Goal: Find specific page/section: Find specific page/section

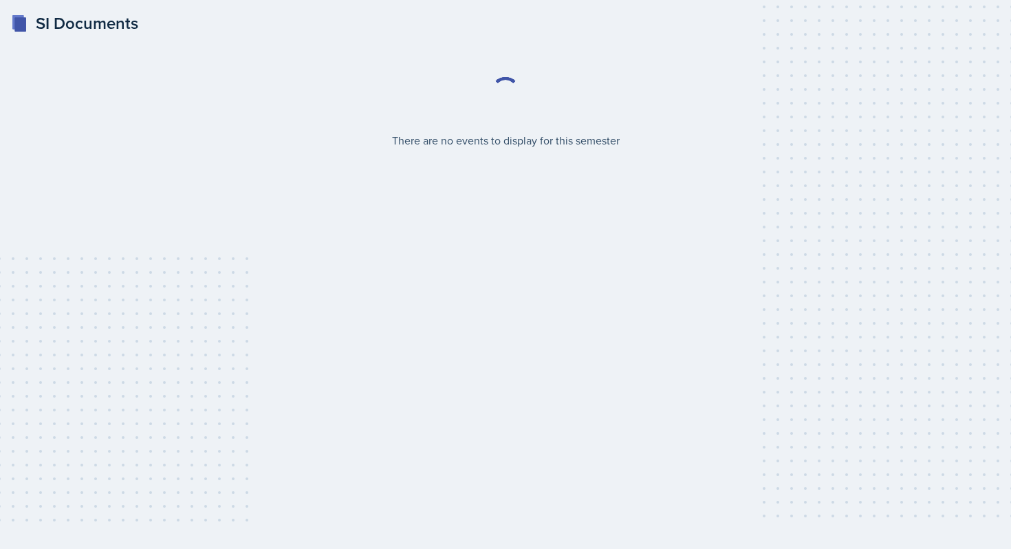
select select "2bed604d-1099-4043-b1bc-2365e8740244"
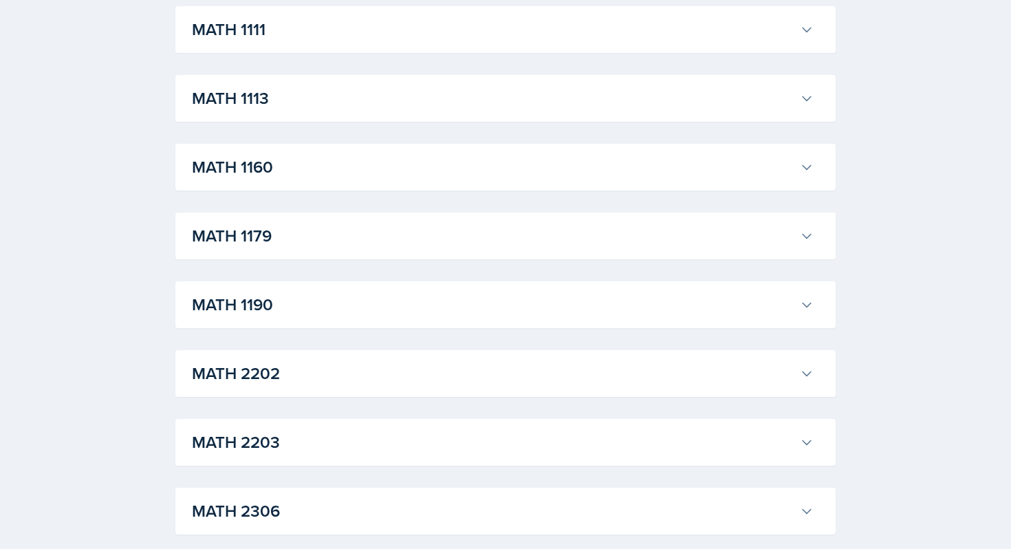
scroll to position [1290, 0]
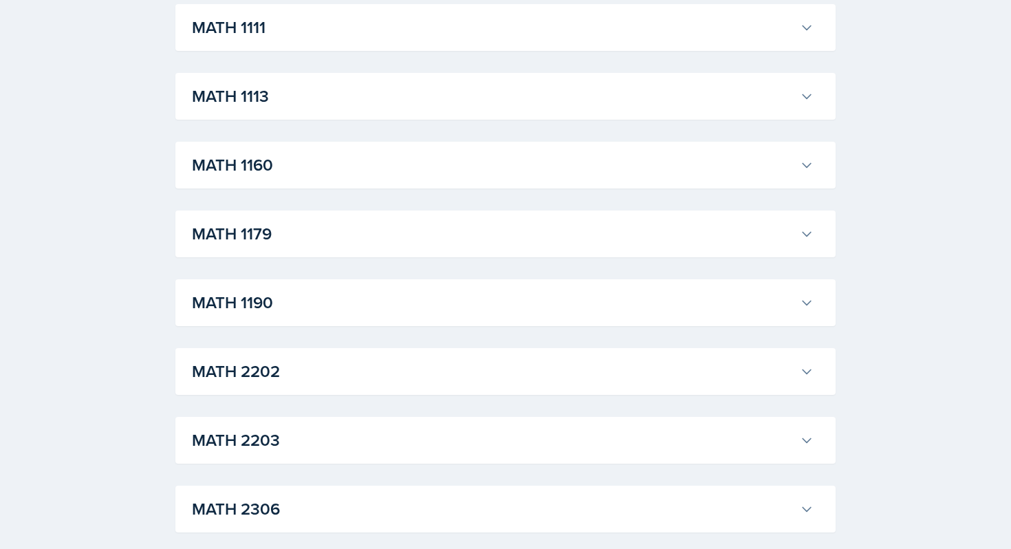
click at [296, 375] on h3 "MATH 2202" at bounding box center [493, 371] width 602 height 25
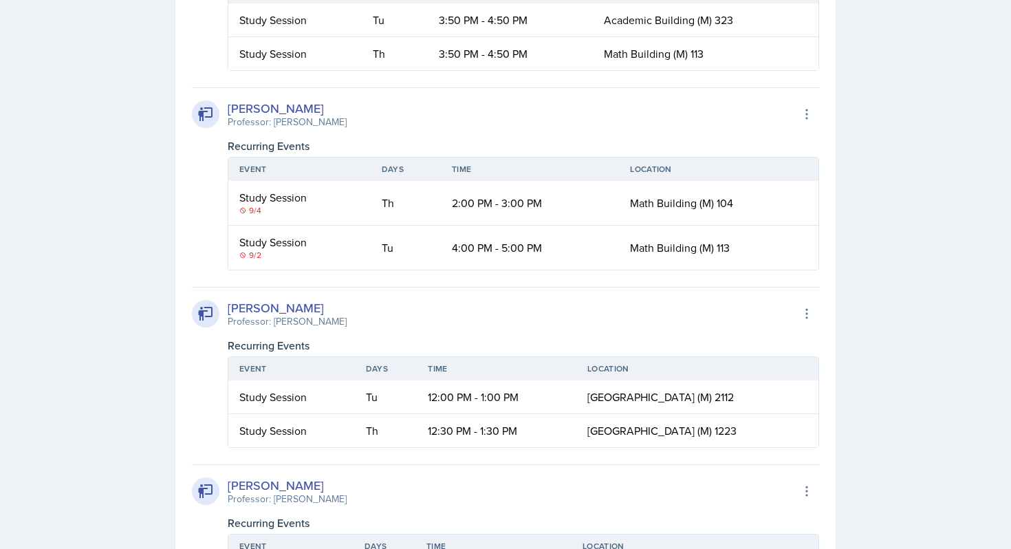
scroll to position [1902, 0]
click at [807, 116] on icon at bounding box center [807, 113] width 14 height 14
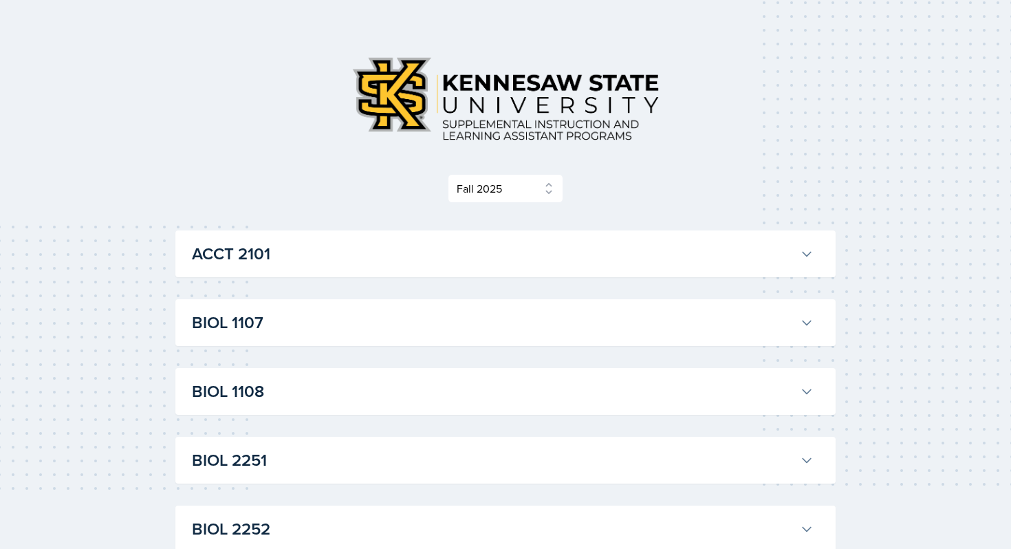
scroll to position [0, 0]
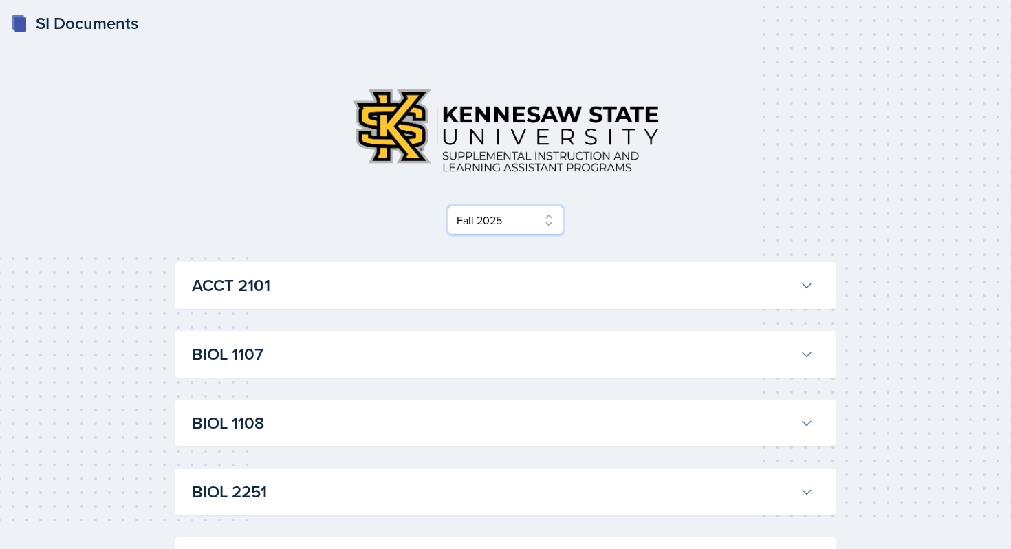
click at [547, 216] on select "Select Semester Fall 2025 Summer 2025 Spring 2025 Fall 2024 Summer 2024 Spring …" at bounding box center [506, 220] width 116 height 29
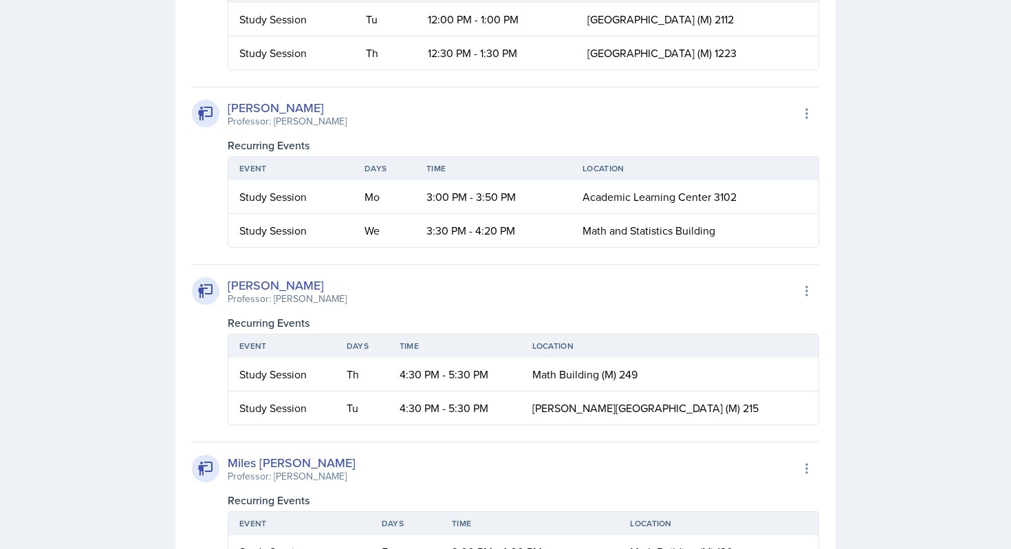
scroll to position [2499, 0]
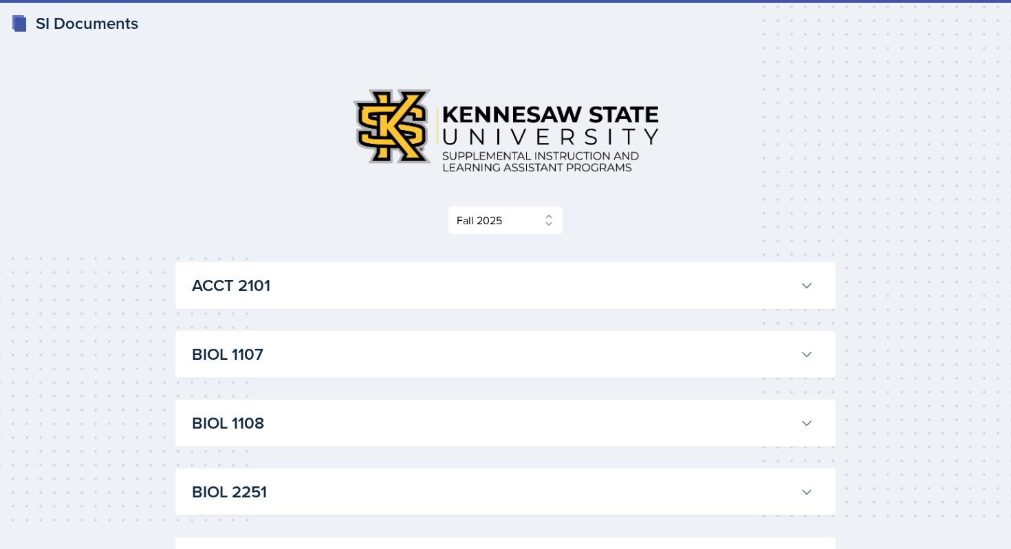
select select "2bed604d-1099-4043-b1bc-2365e8740244"
